Goal: Find specific page/section: Find specific page/section

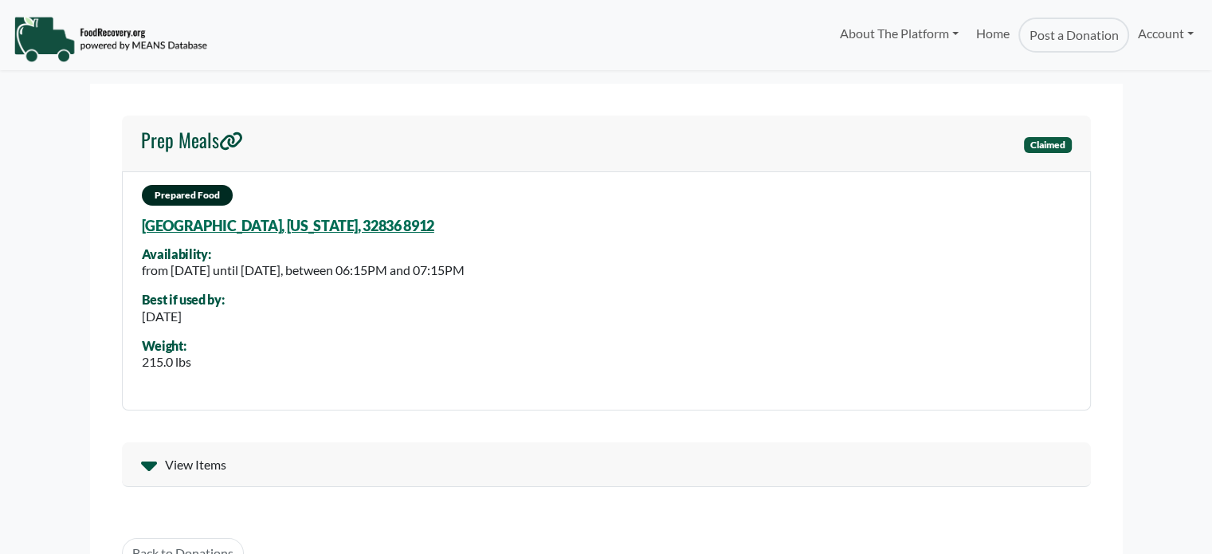
select select "Language Translate Widget"
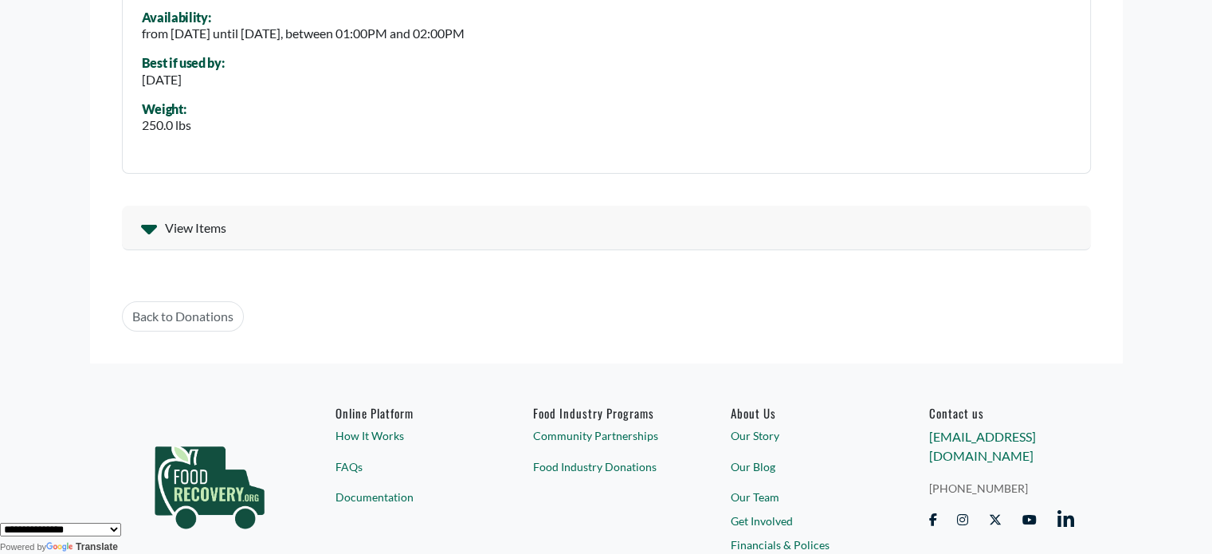
scroll to position [239, 0]
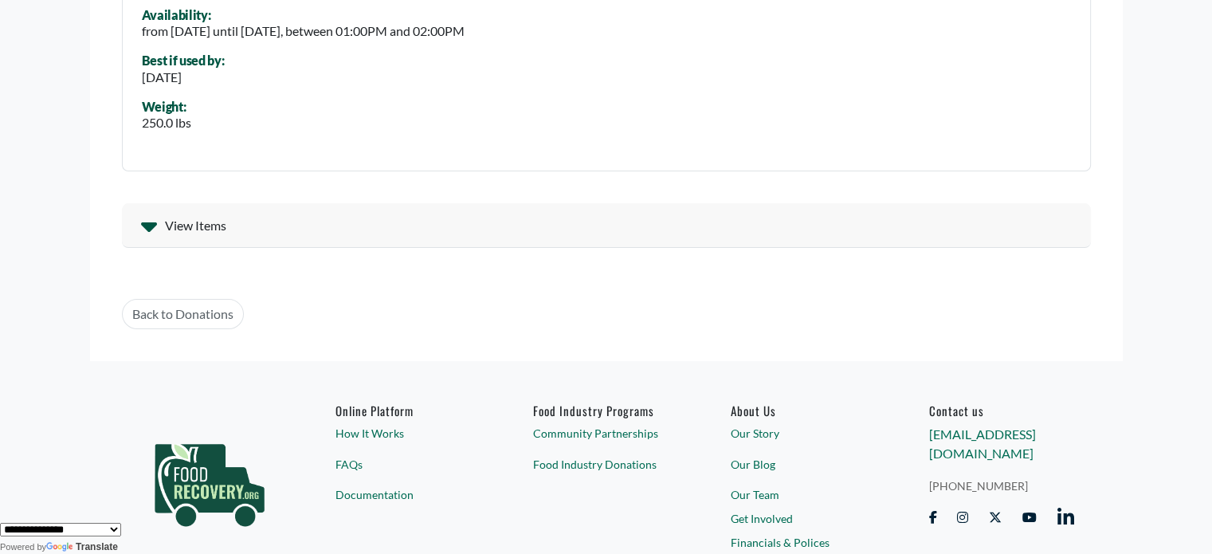
click at [171, 234] on span "View Items" at bounding box center [195, 225] width 61 height 19
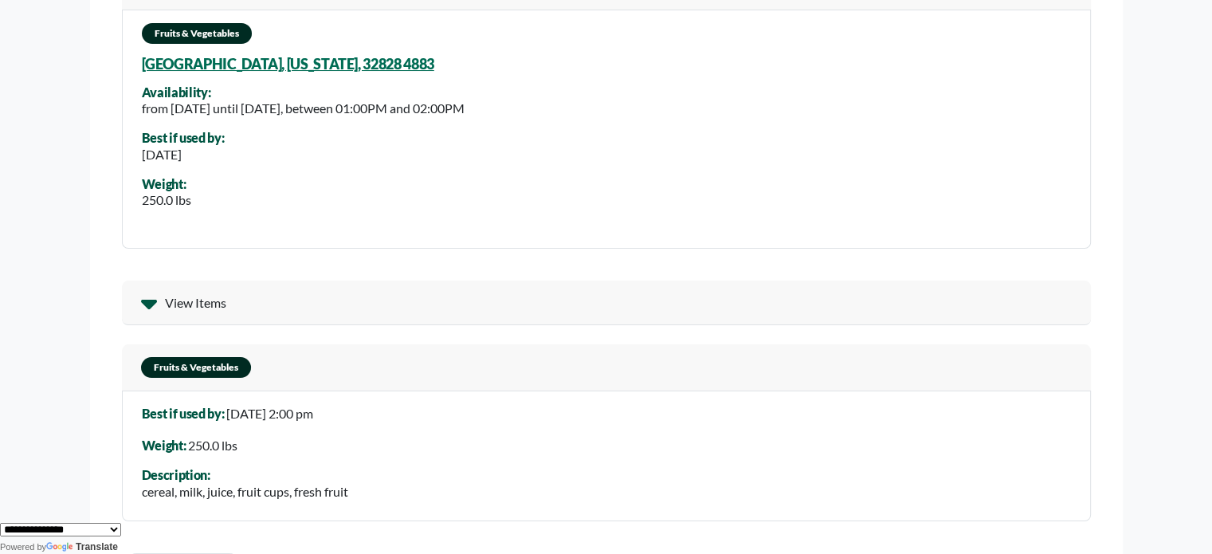
scroll to position [0, 0]
